Goal: Find specific page/section: Find specific page/section

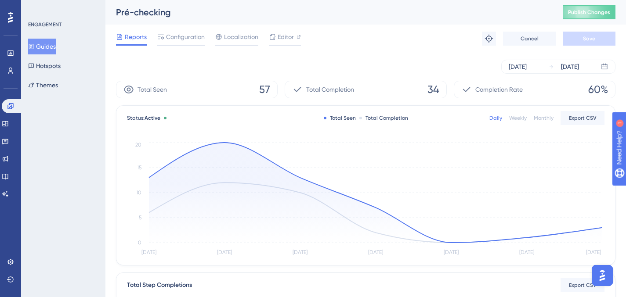
click at [47, 43] on button "Guides" at bounding box center [42, 47] width 28 height 16
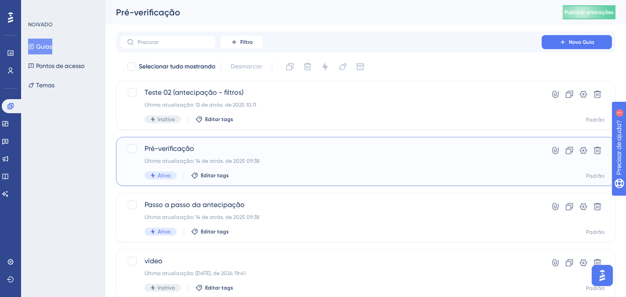
click at [300, 167] on div "Pré-verificação Última atualização: 14 de atrás. de 2025 09:38 Ativo Editar tags" at bounding box center [331, 162] width 372 height 36
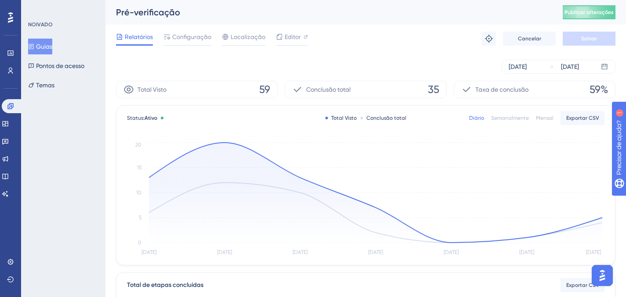
click at [49, 48] on font "Guias" at bounding box center [44, 46] width 16 height 7
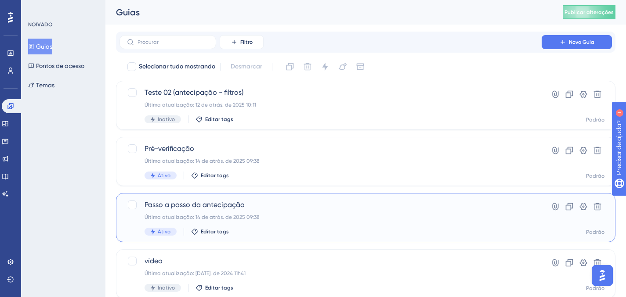
click at [305, 206] on span "Passo a passo da antecipação" at bounding box center [331, 205] width 372 height 11
